Goal: Check status: Check status

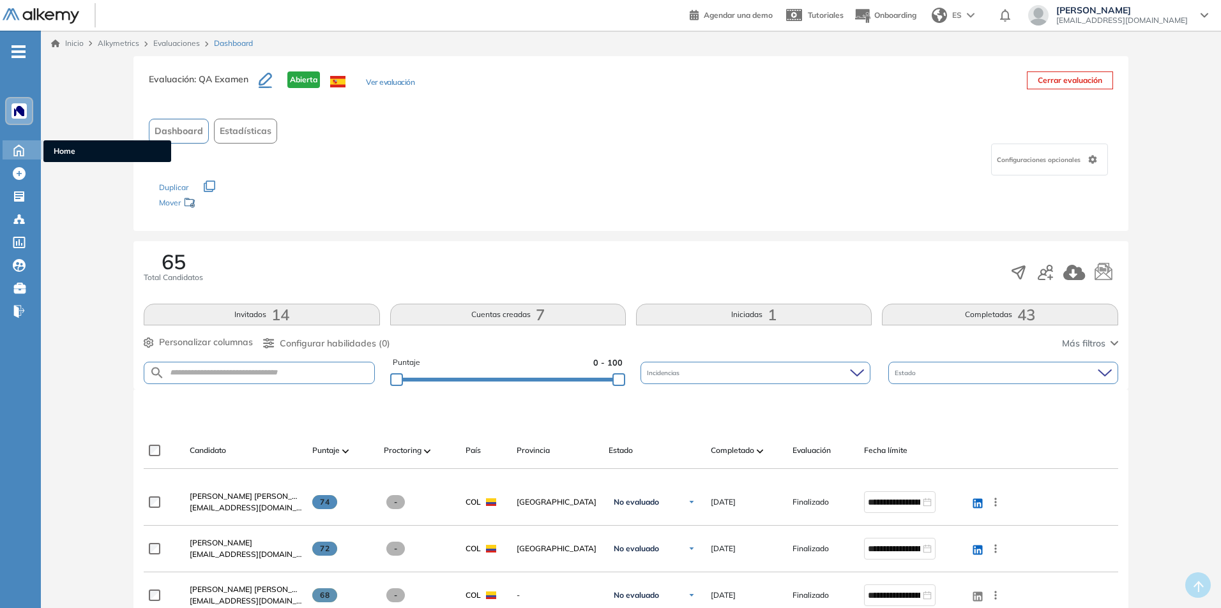
click at [15, 146] on icon at bounding box center [19, 149] width 22 height 15
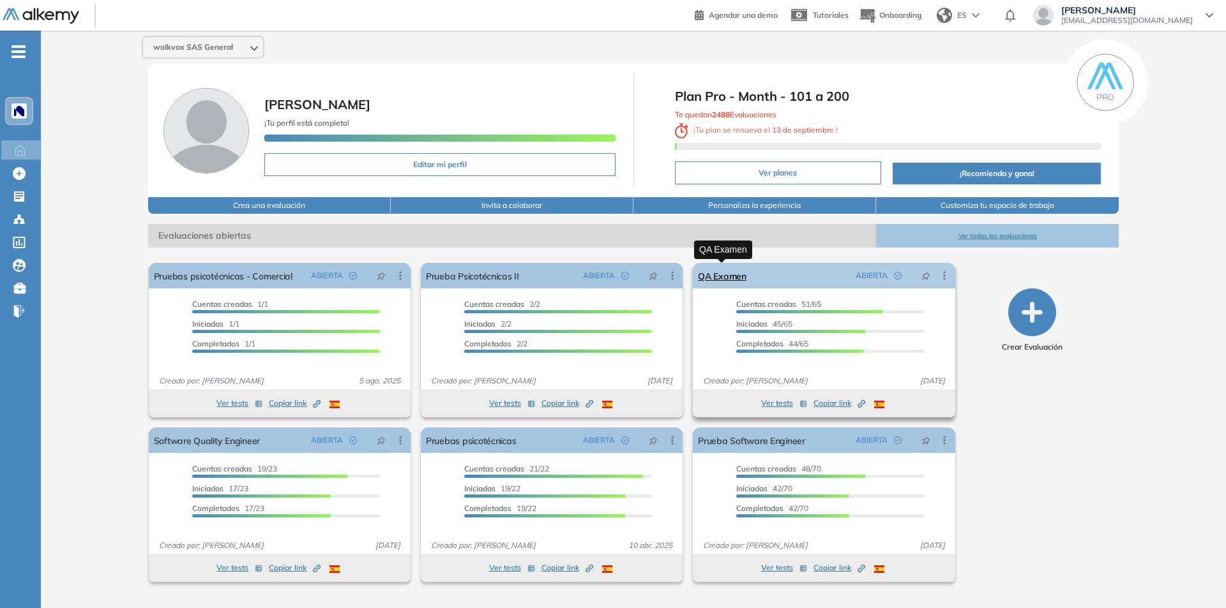
click at [721, 273] on link "QA Examen" at bounding box center [722, 276] width 49 height 26
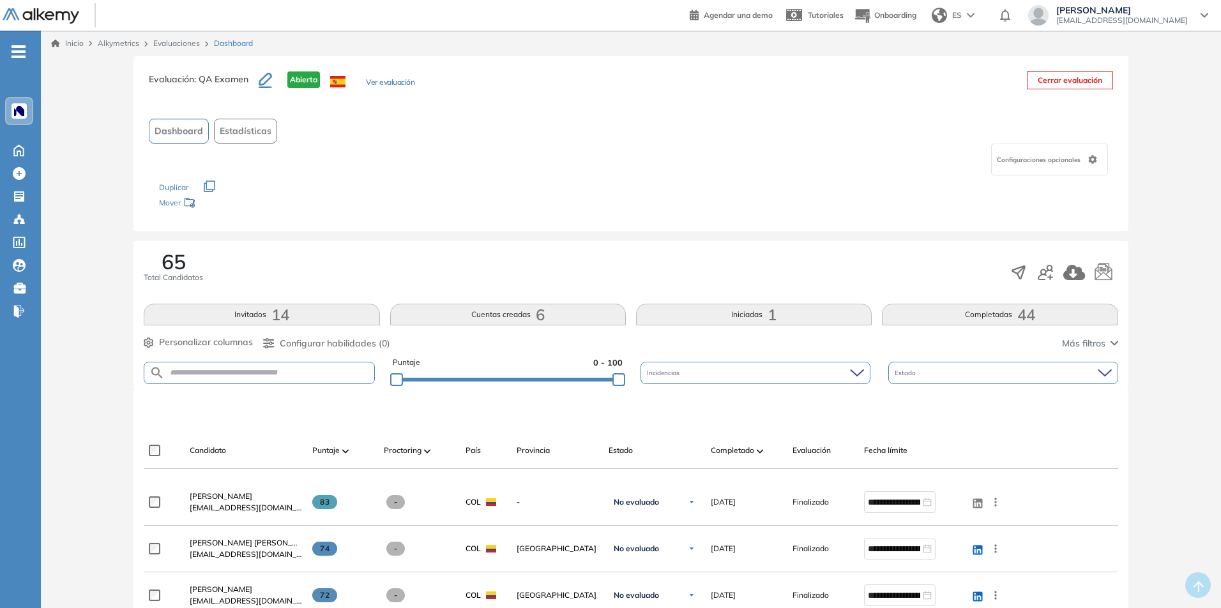
scroll to position [64, 0]
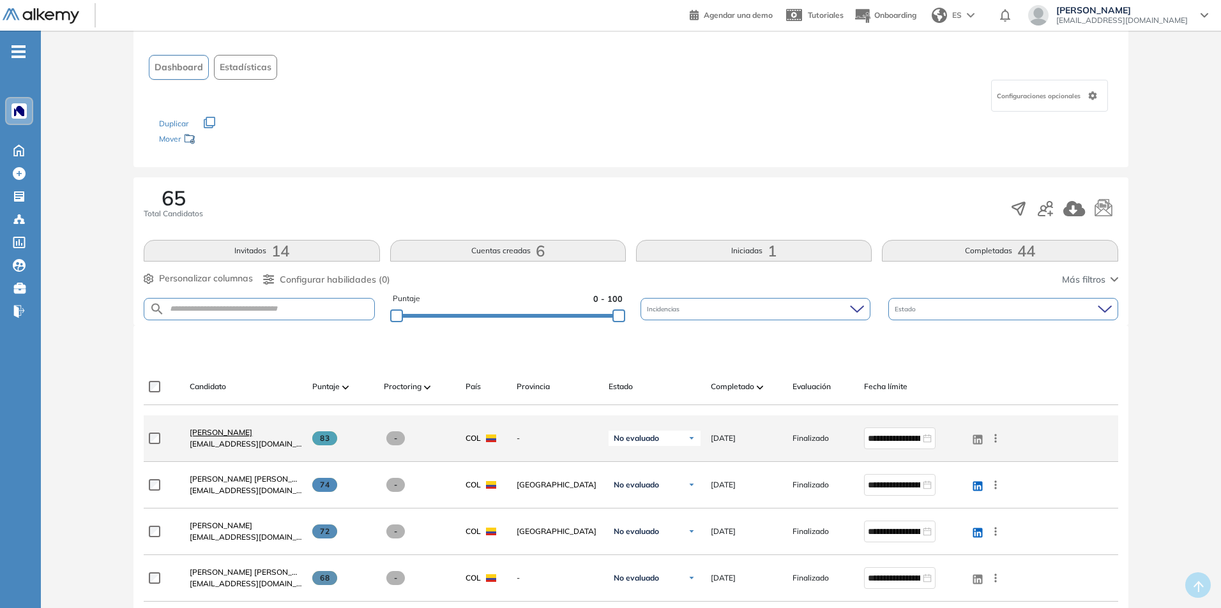
click at [252, 436] on span "[PERSON_NAME]" at bounding box center [221, 433] width 63 height 10
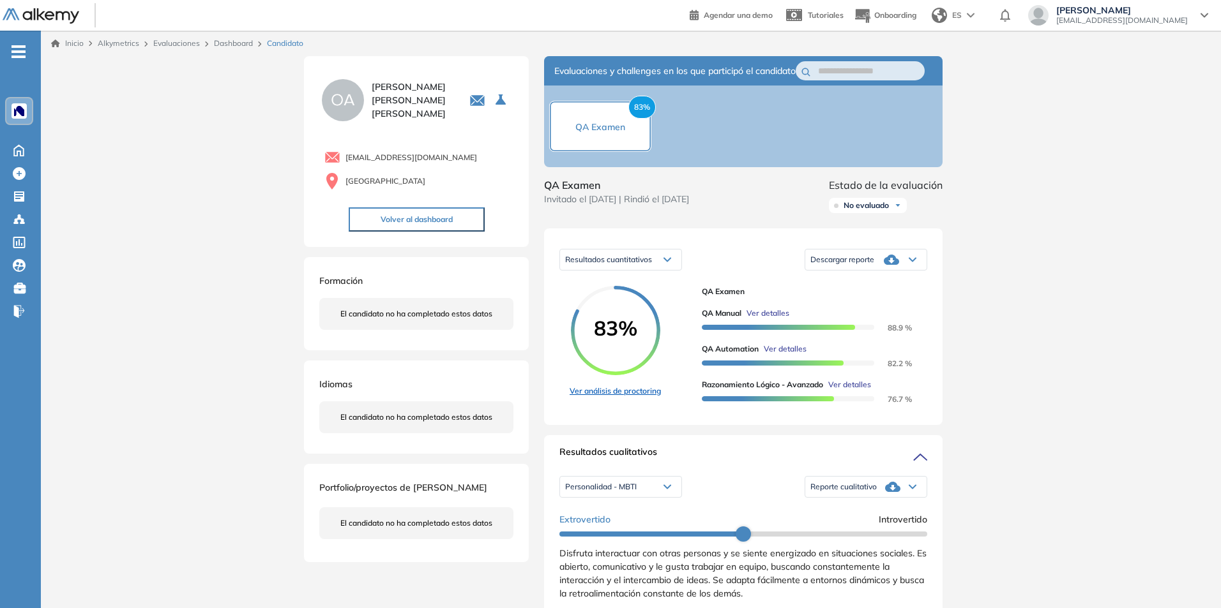
click at [622, 397] on link "Ver análisis de proctoring" at bounding box center [614, 391] width 91 height 11
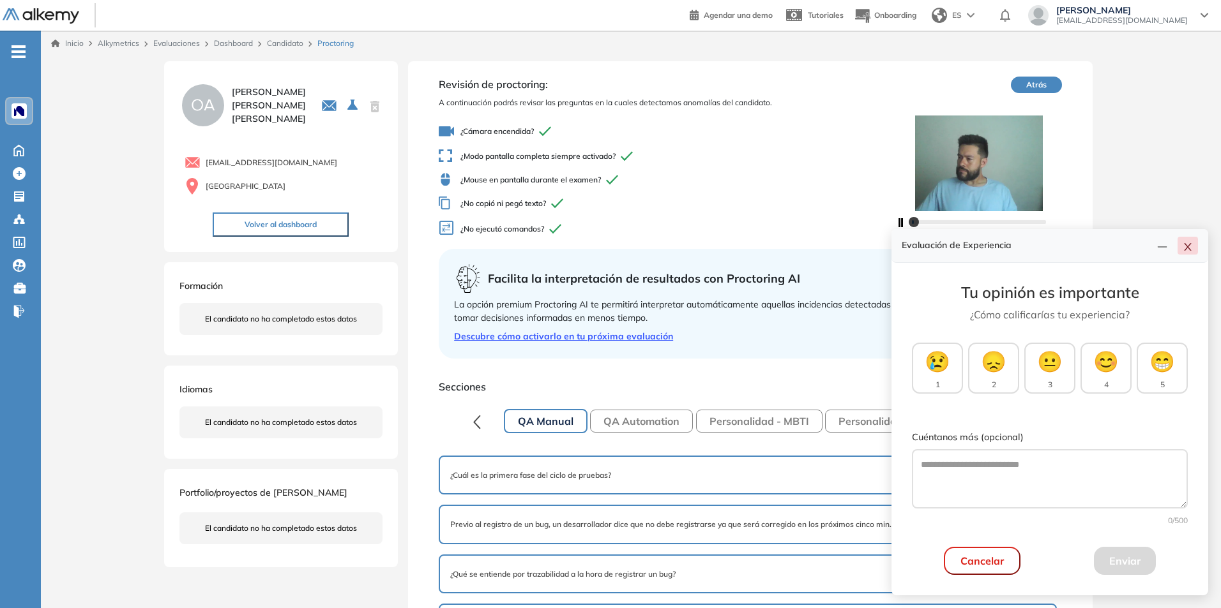
click at [1189, 242] on icon "close" at bounding box center [1187, 247] width 10 height 10
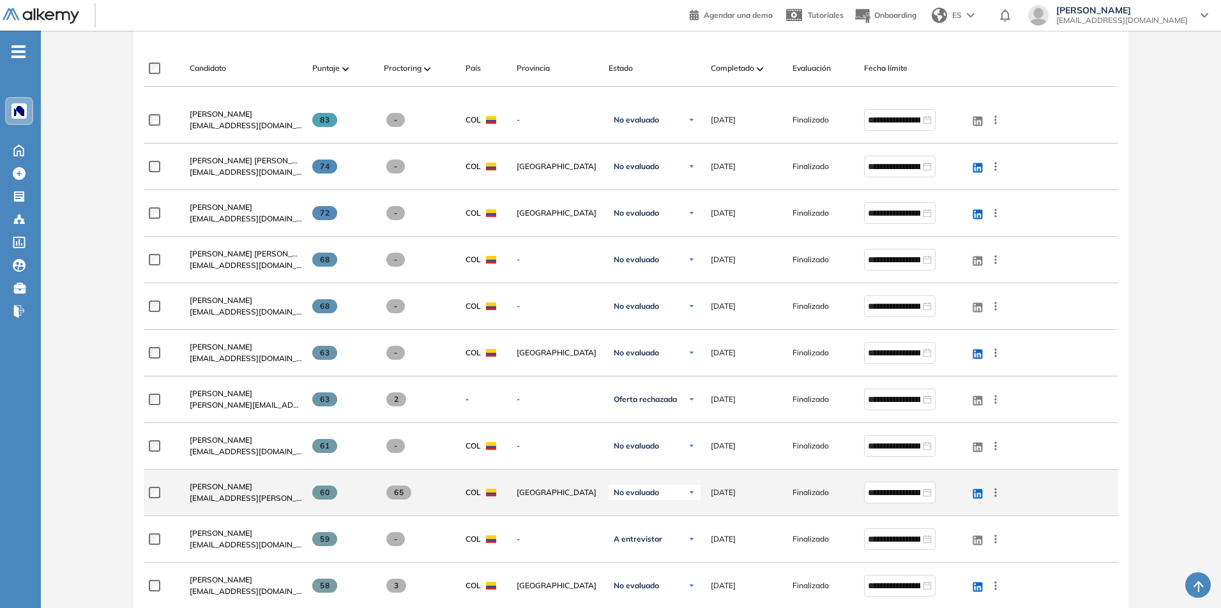
scroll to position [383, 0]
click at [214, 485] on span "[PERSON_NAME]" at bounding box center [221, 486] width 63 height 10
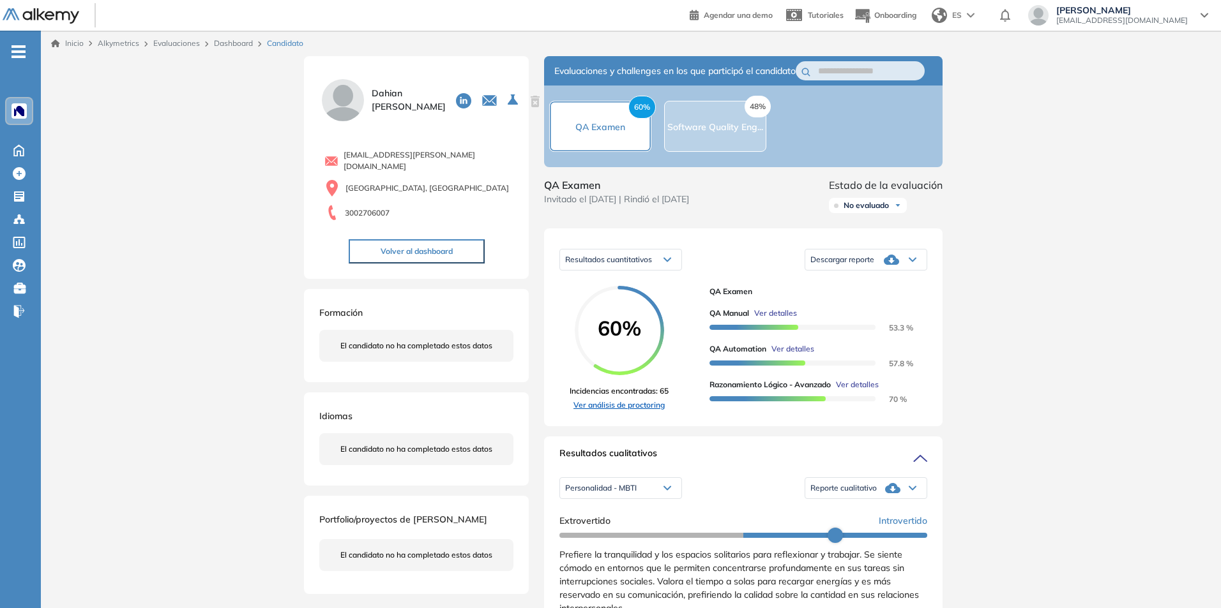
click at [624, 411] on link "Ver análisis de proctoring" at bounding box center [618, 405] width 99 height 11
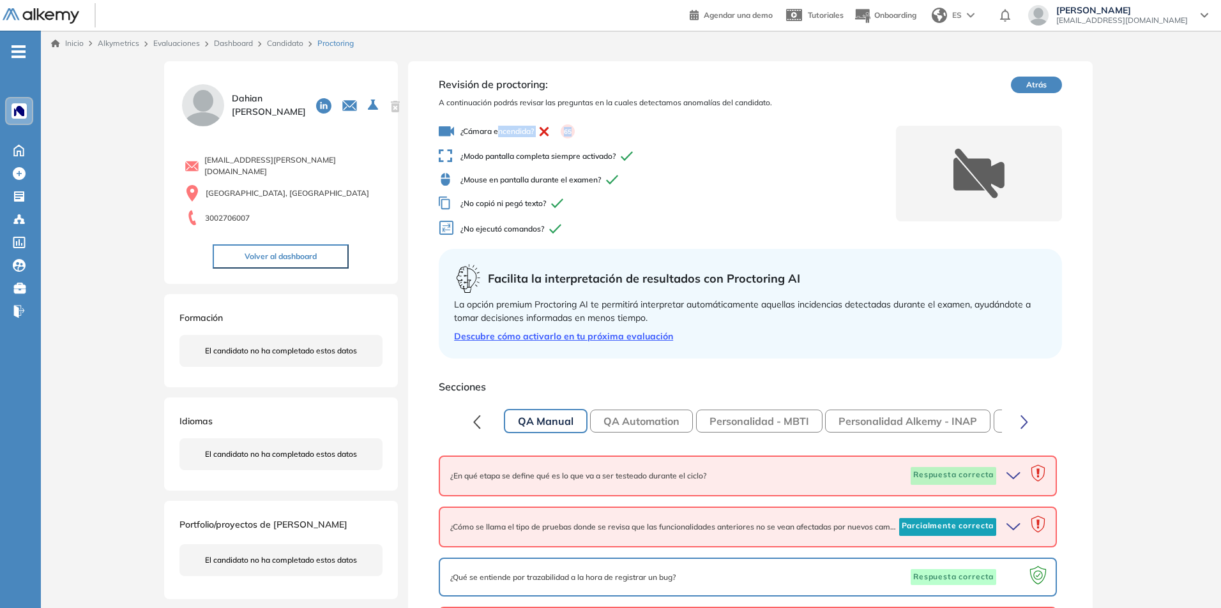
drag, startPoint x: 500, startPoint y: 134, endPoint x: 579, endPoint y: 132, distance: 79.2
click at [579, 132] on span "¿Cámara encendida? 65" at bounding box center [667, 131] width 457 height 15
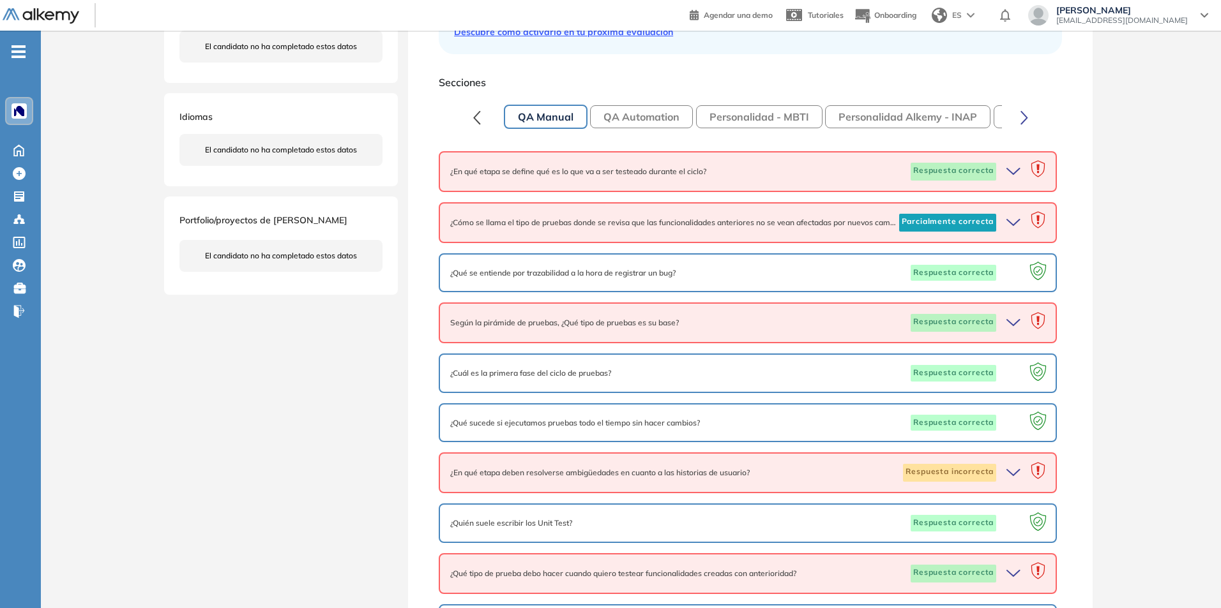
scroll to position [319, 0]
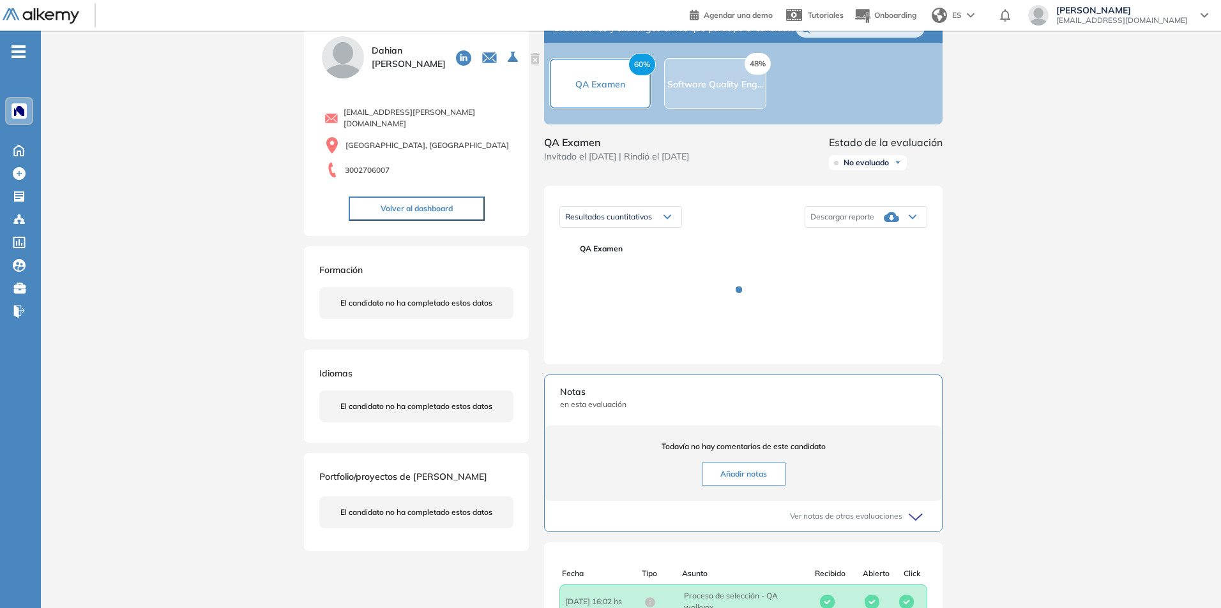
scroll to position [64, 0]
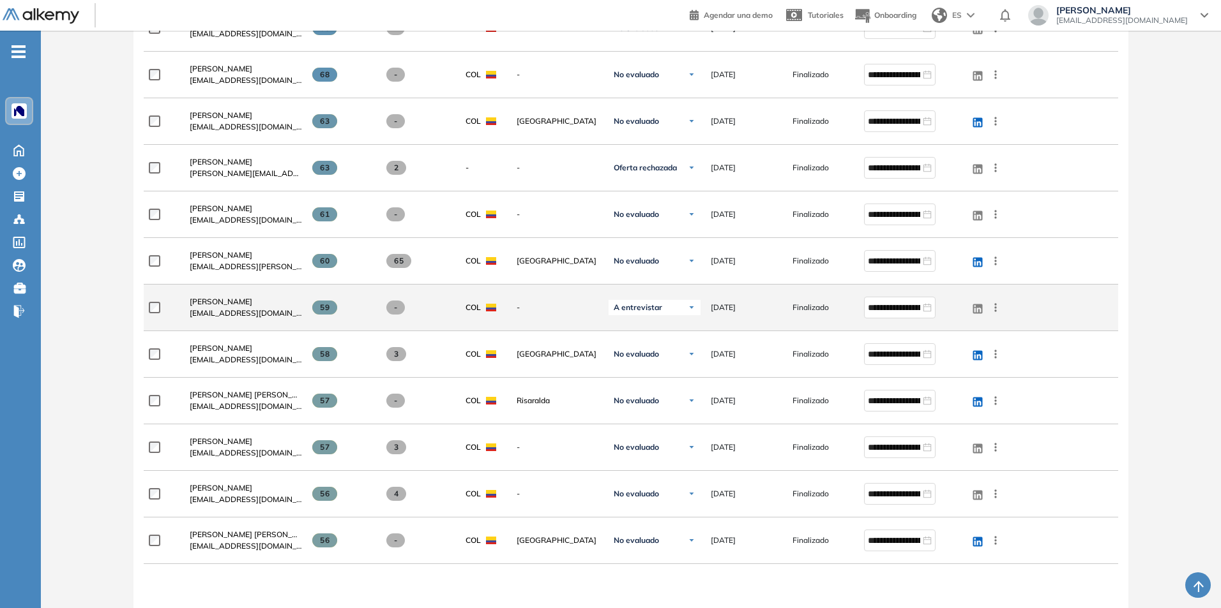
scroll to position [638, 0]
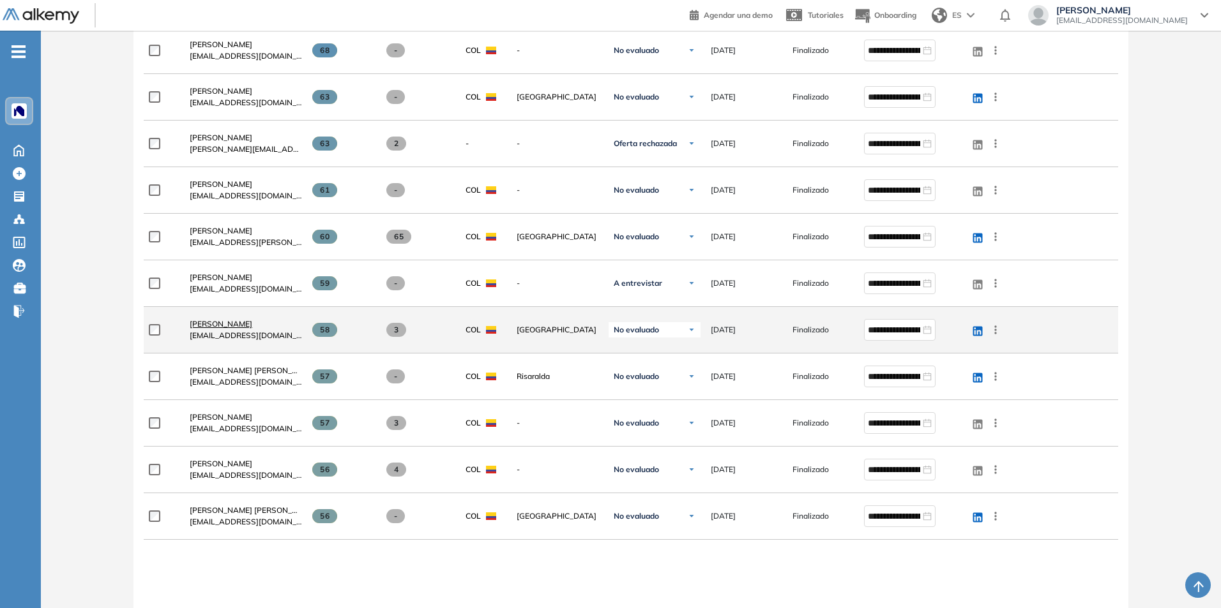
click at [225, 323] on span "[PERSON_NAME]" at bounding box center [221, 324] width 63 height 10
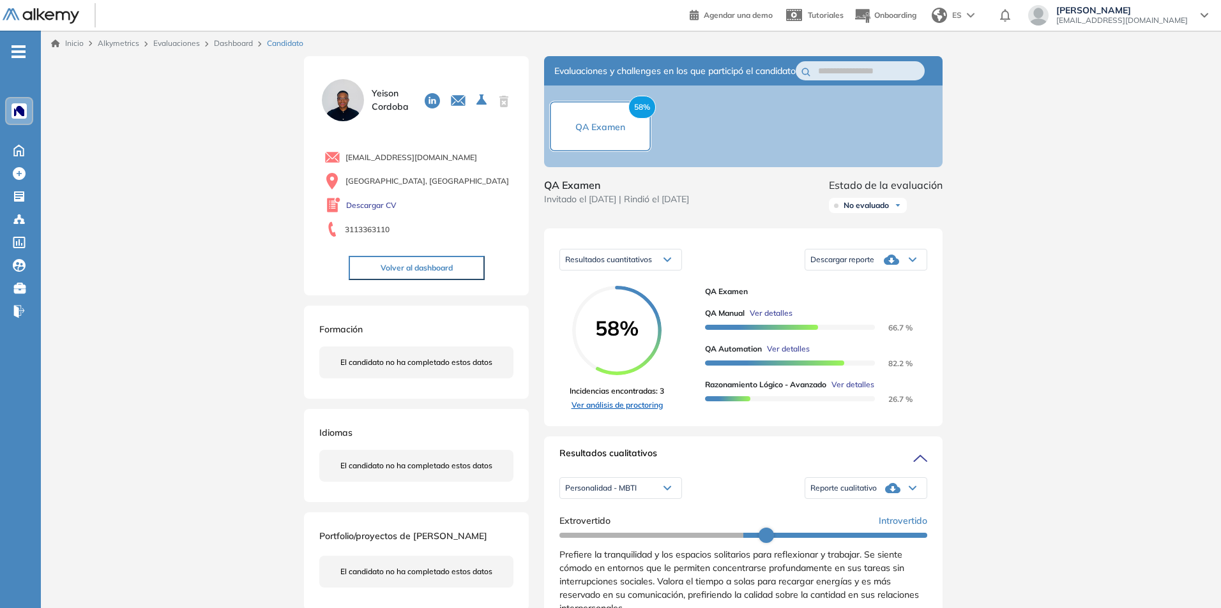
click at [642, 411] on link "Ver análisis de proctoring" at bounding box center [616, 405] width 94 height 11
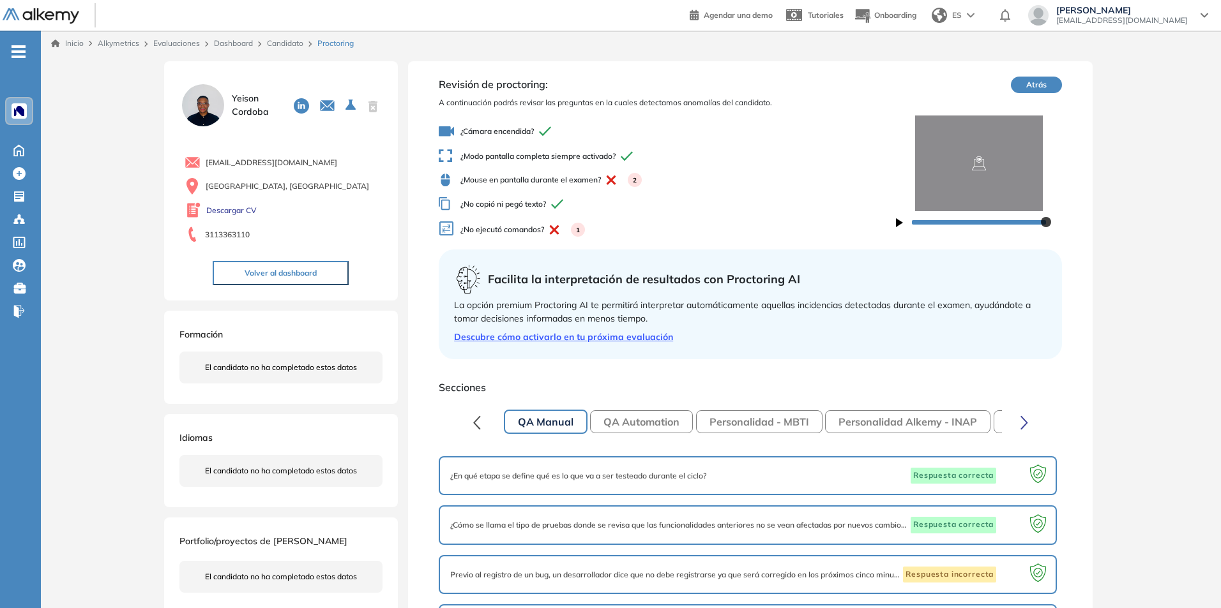
click at [21, 114] on img at bounding box center [19, 111] width 10 height 10
click at [14, 56] on span "-" at bounding box center [18, 50] width 14 height 10
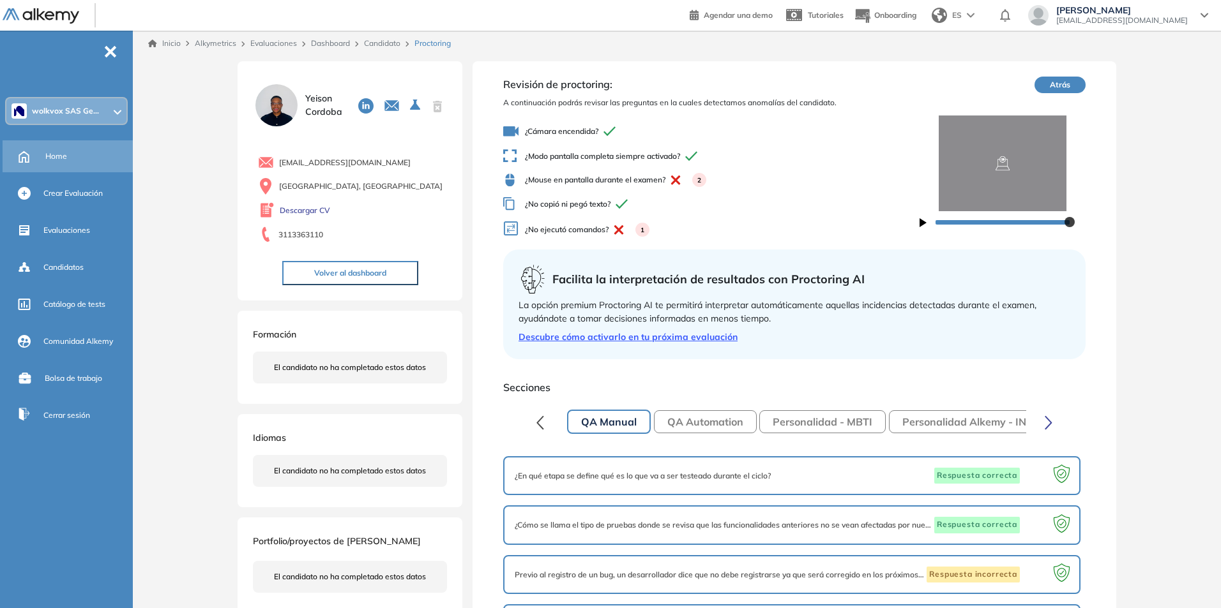
click at [67, 157] on div "Home" at bounding box center [87, 157] width 85 height 22
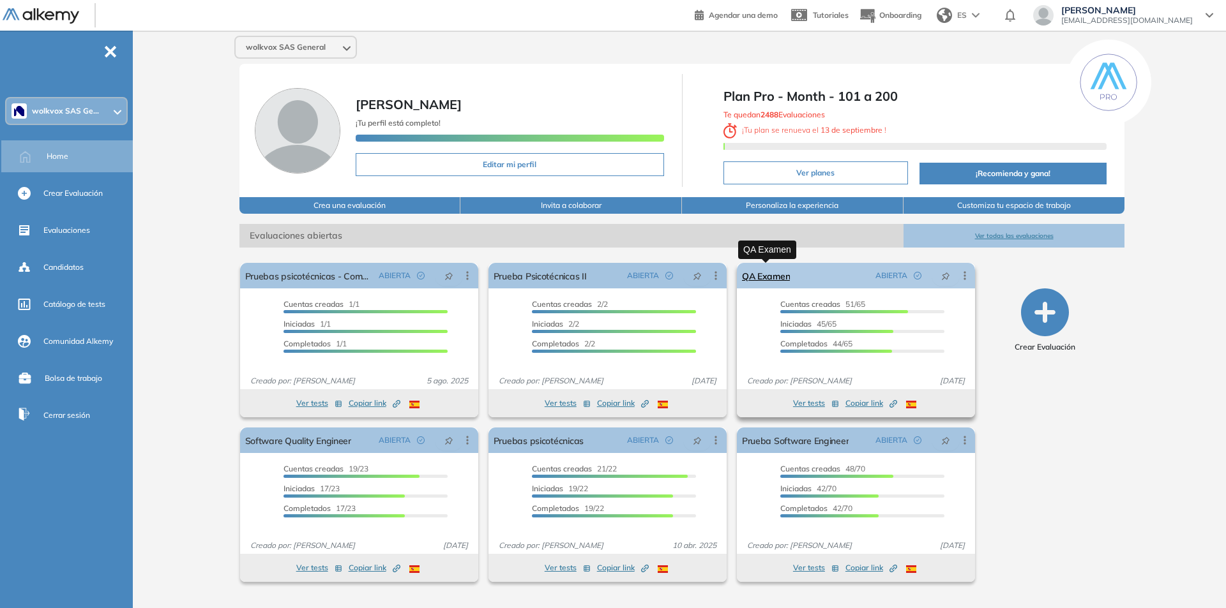
click at [774, 278] on link "QA Examen" at bounding box center [766, 276] width 49 height 26
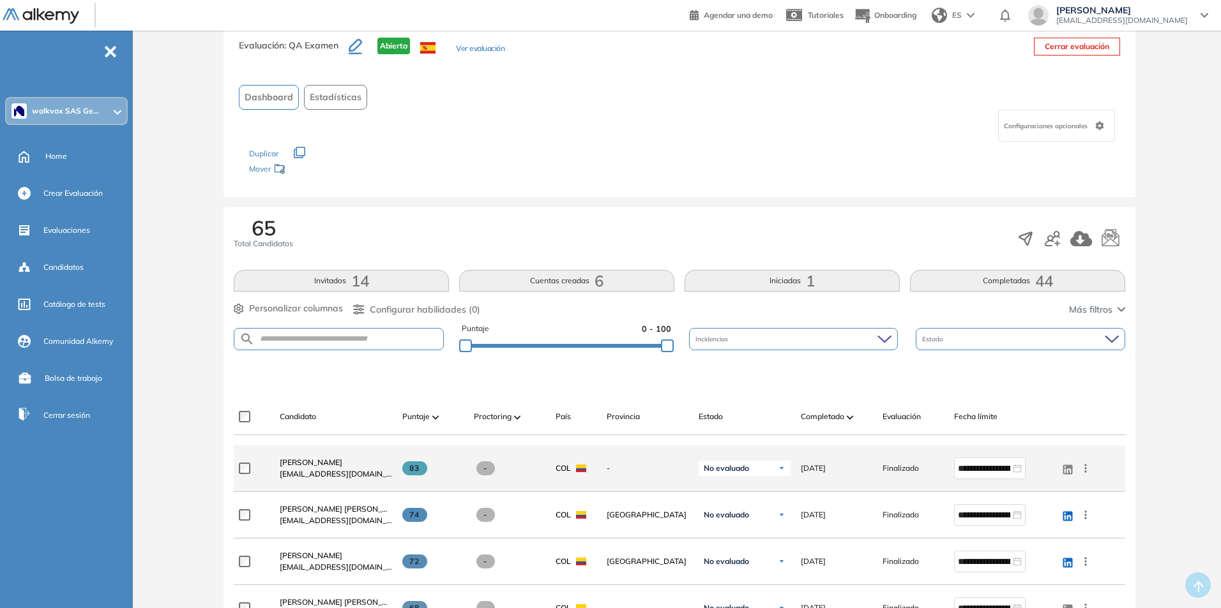
scroll to position [64, 0]
